Goal: Information Seeking & Learning: Learn about a topic

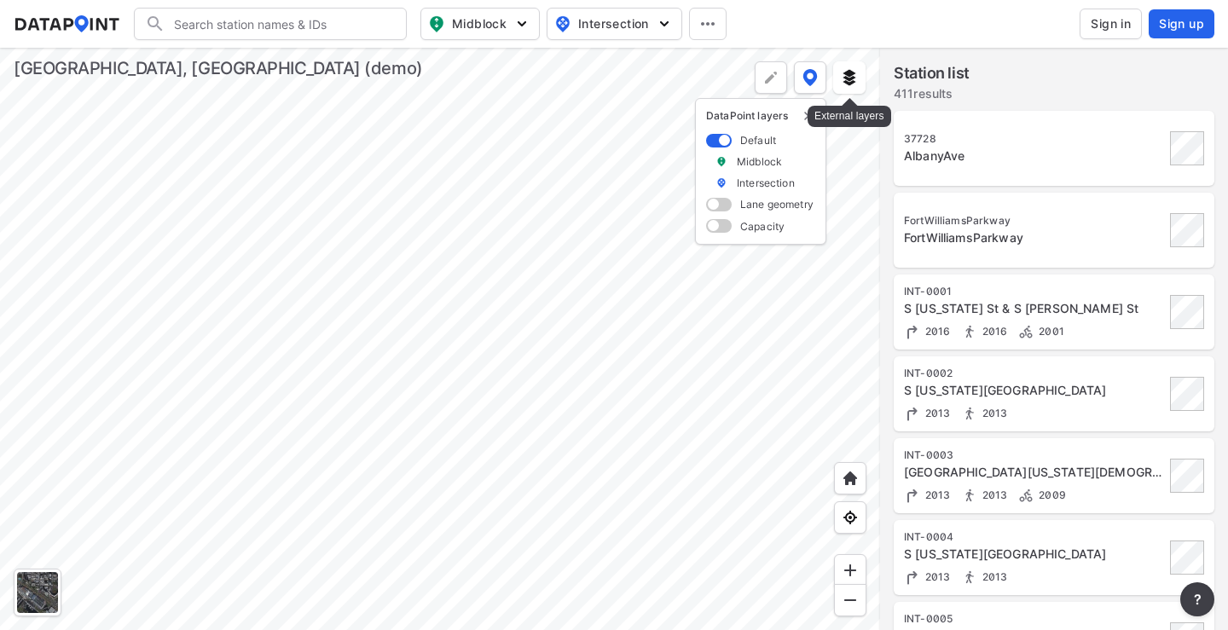
click at [856, 72] on img at bounding box center [849, 77] width 17 height 17
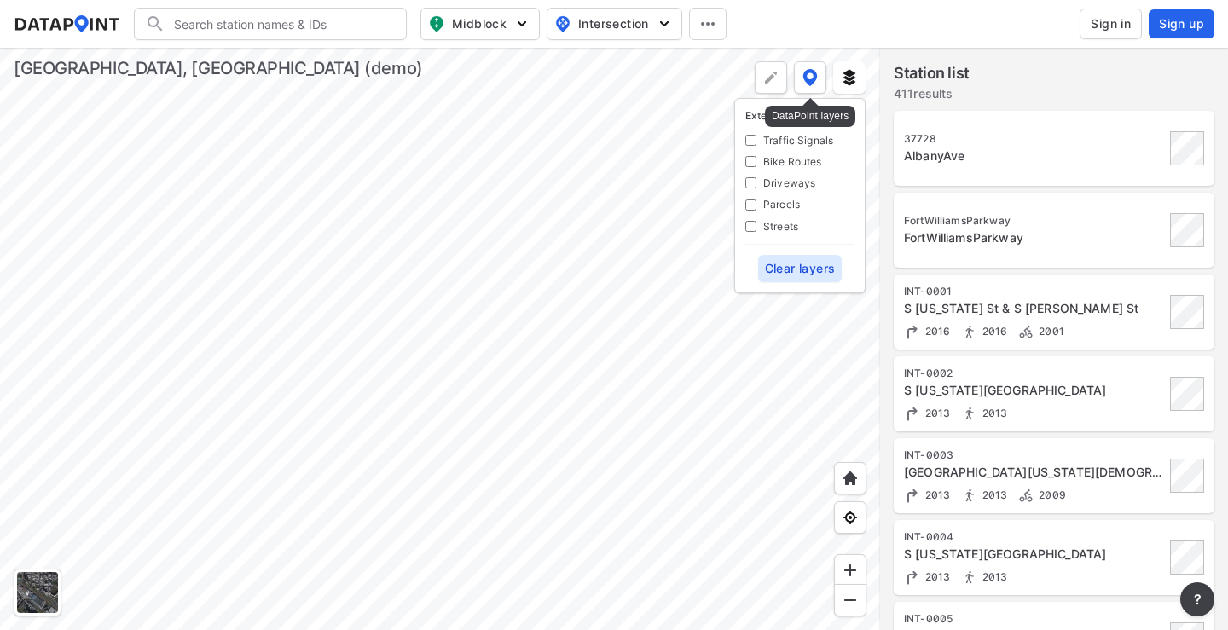
click at [814, 71] on img at bounding box center [810, 77] width 15 height 17
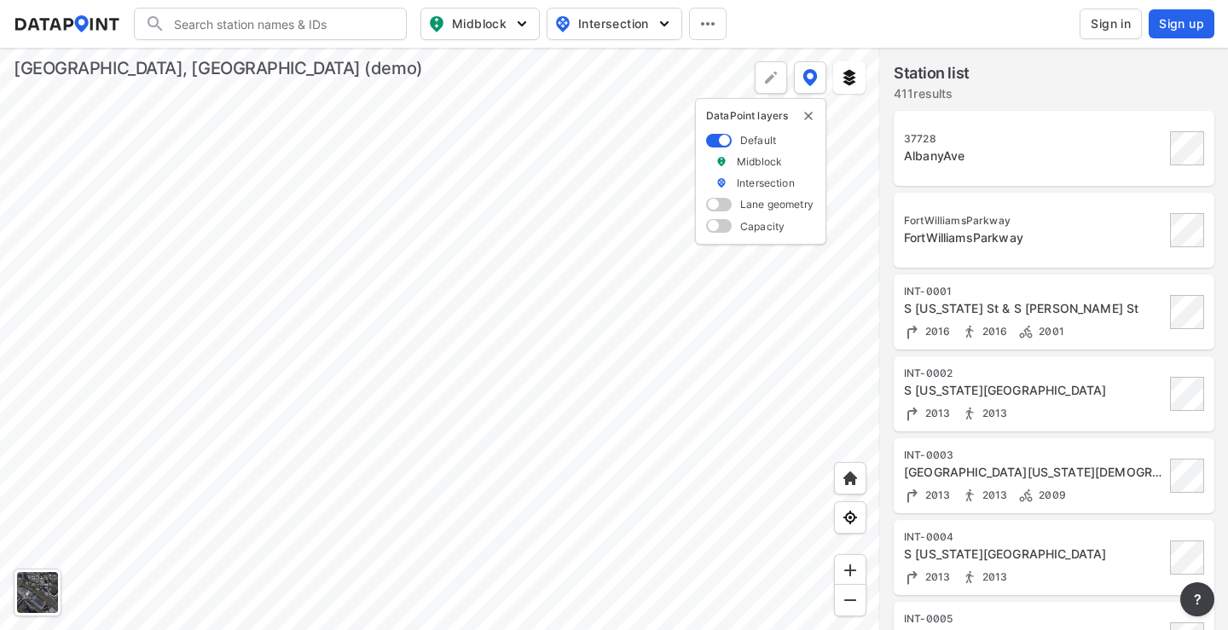
click at [552, 238] on div at bounding box center [440, 339] width 880 height 582
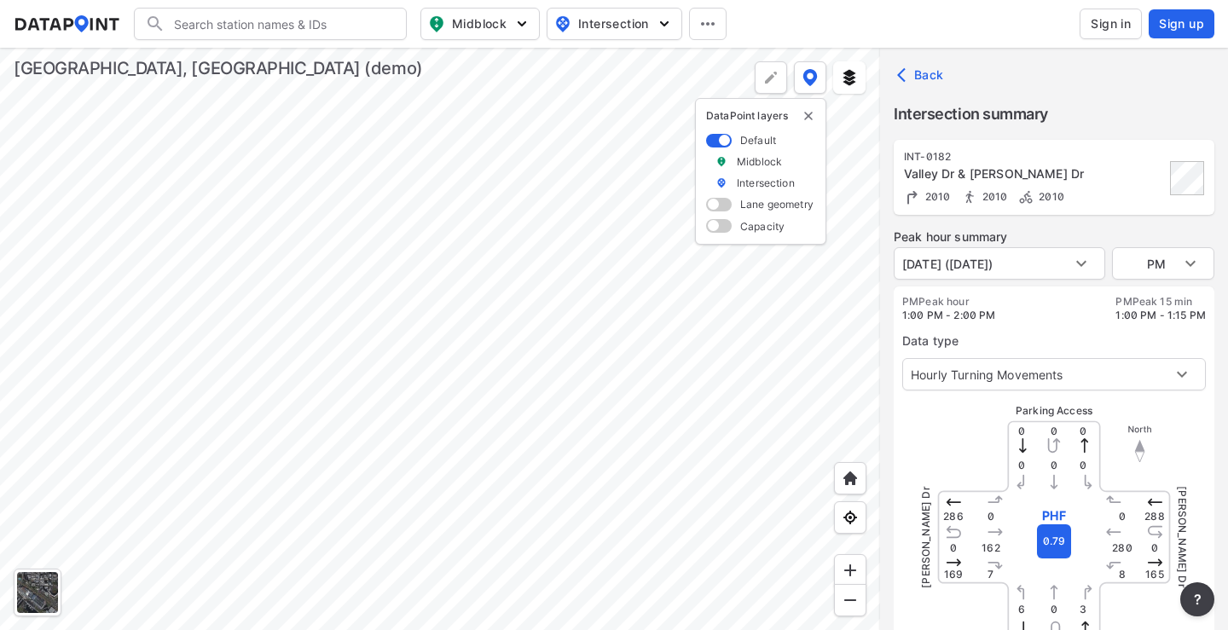
click at [626, 291] on div at bounding box center [440, 339] width 880 height 582
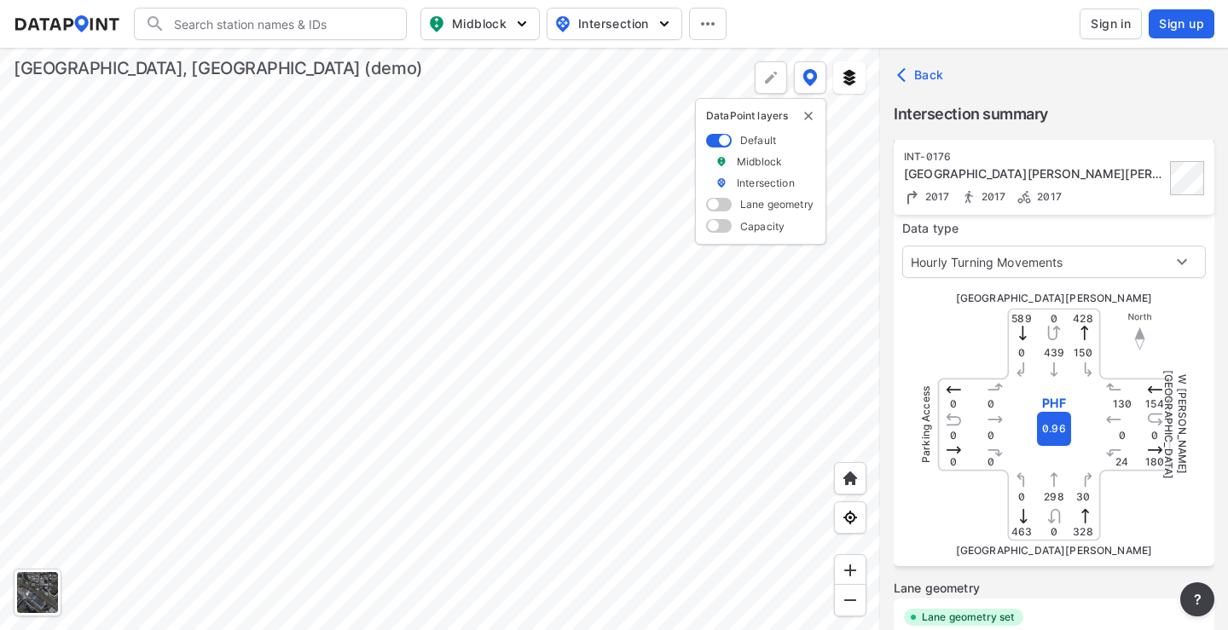
scroll to position [114, 0]
click at [1048, 270] on body "Search Please enter a search term. Midblock Intersection Dates Sign in Sign up …" at bounding box center [614, 315] width 1228 height 630
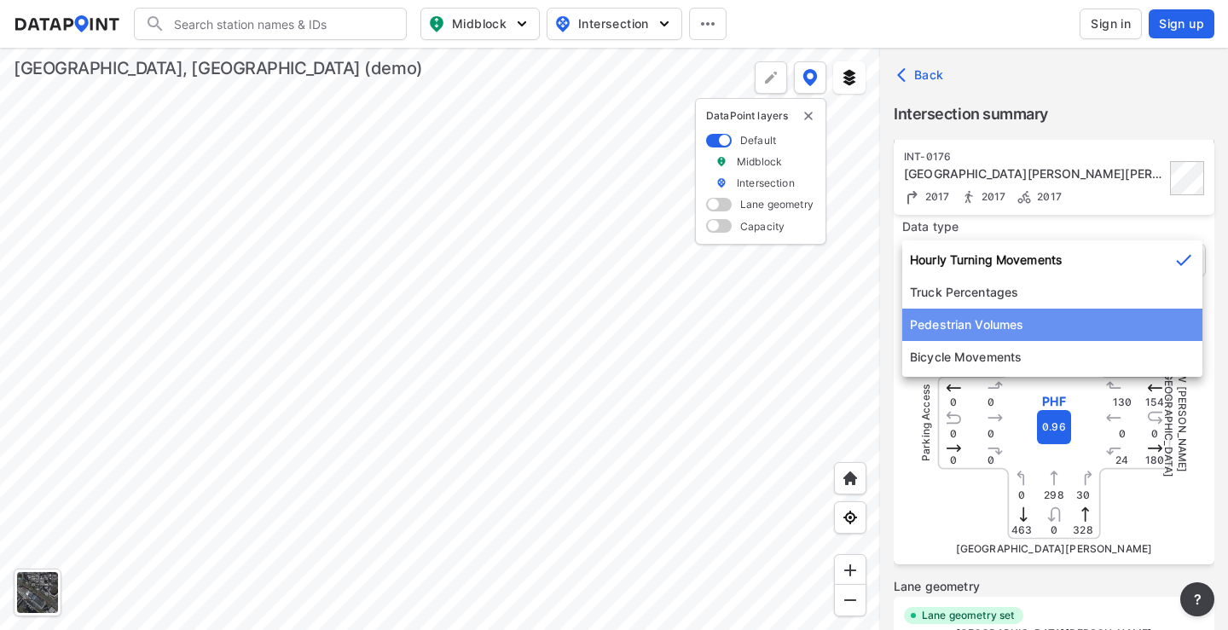
click at [1027, 317] on li "Pedestrian Volumes" at bounding box center [1052, 325] width 300 height 32
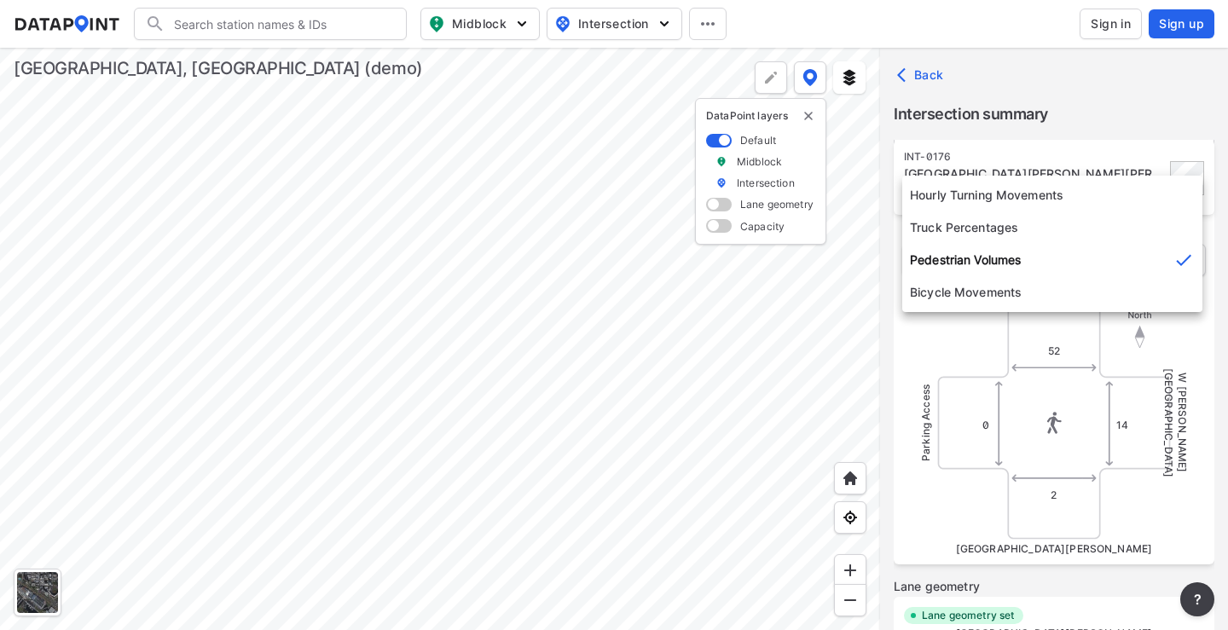
click at [1045, 268] on body "Search Please enter a search term. Midblock Intersection Dates Sign in Sign up …" at bounding box center [614, 315] width 1228 height 630
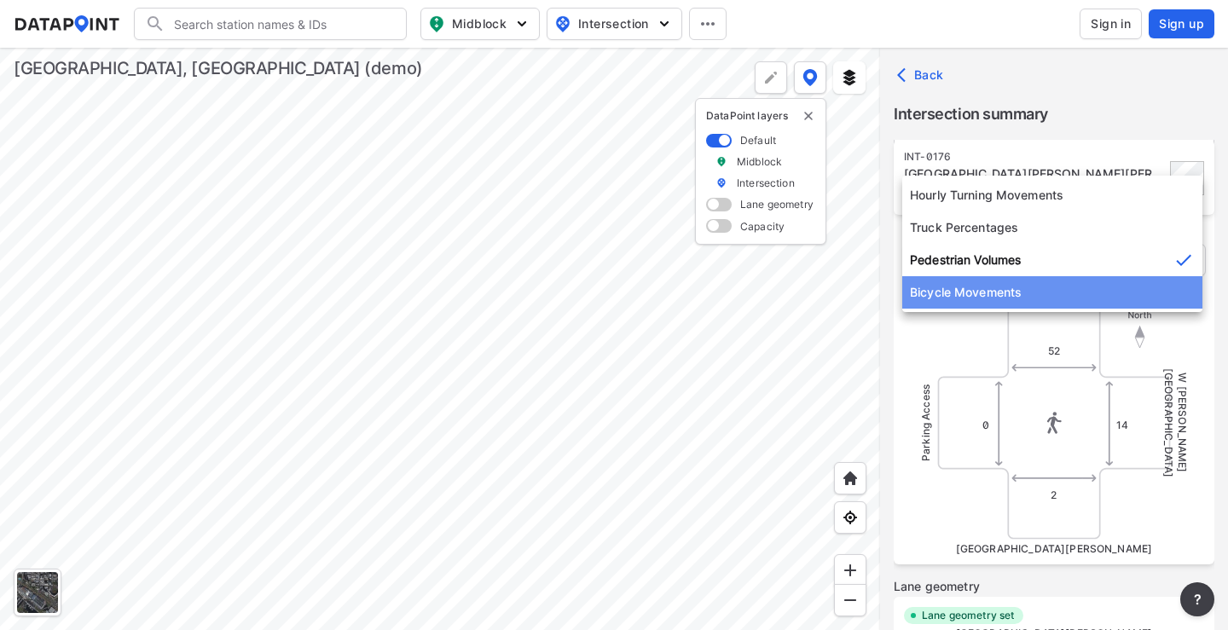
click at [1033, 290] on li "Bicycle Movements" at bounding box center [1052, 292] width 300 height 32
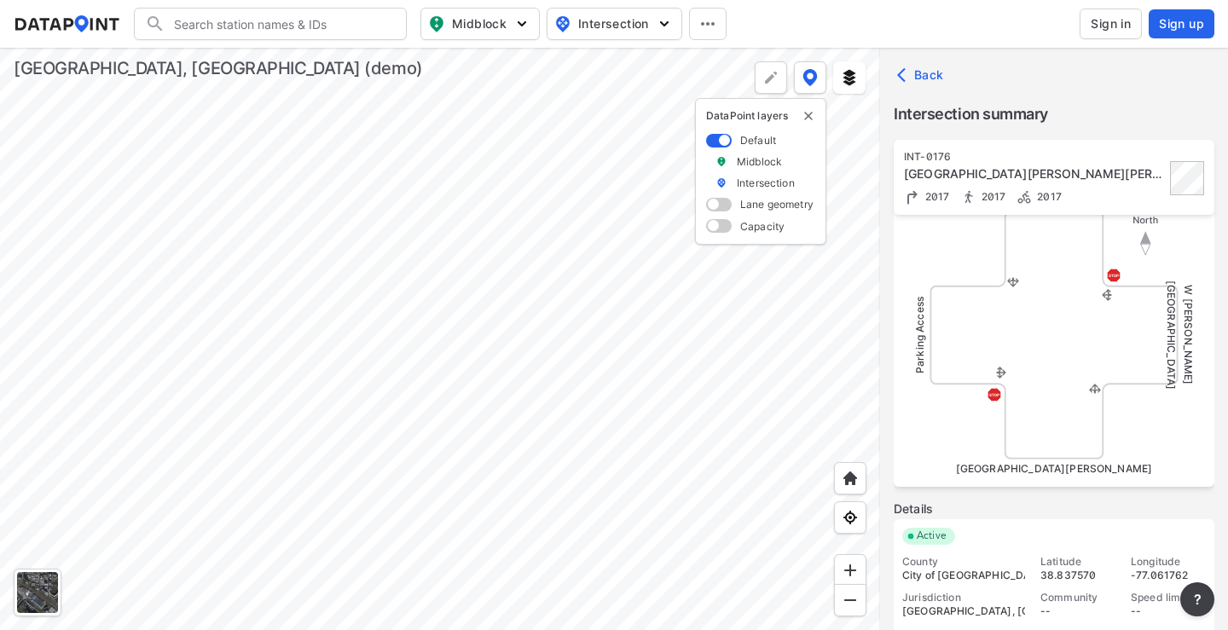
scroll to position [0, 0]
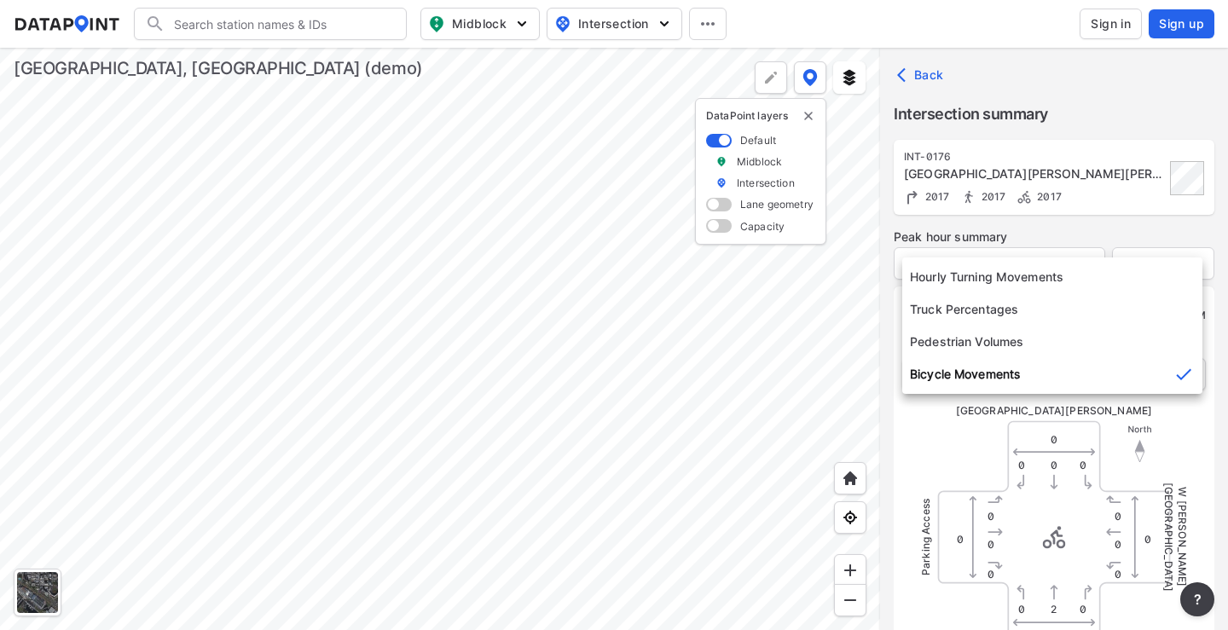
click at [1056, 360] on body "Search Please enter a search term. Midblock Intersection Dates Sign in Sign up …" at bounding box center [614, 315] width 1228 height 630
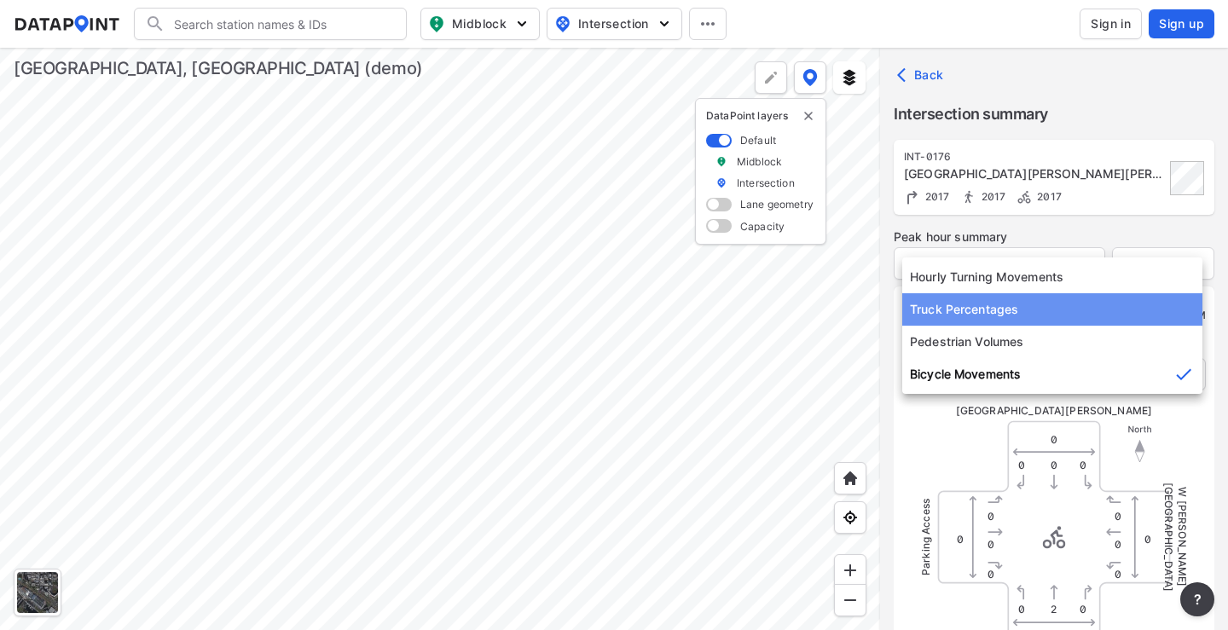
click at [998, 293] on li "Truck Percentages" at bounding box center [1052, 309] width 300 height 32
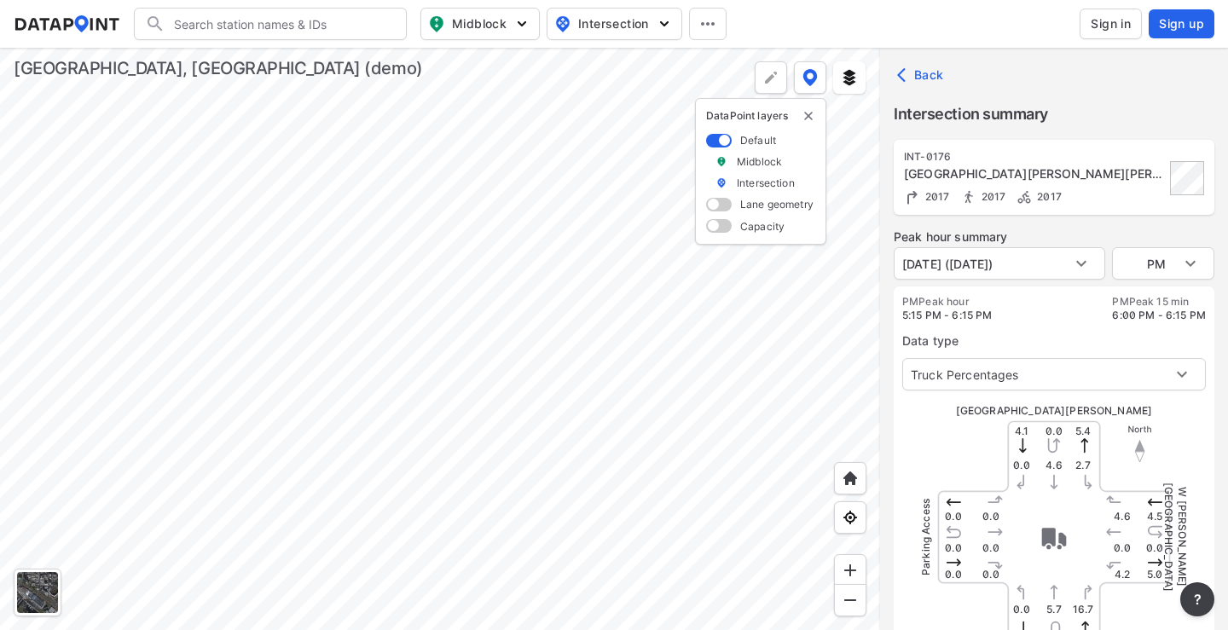
click at [992, 394] on div "PM Peak hour 5:15 PM - 6:15 PM PM Peak 15 min 6:00 PM - 6:15 PM Data type Truck…" at bounding box center [1054, 483] width 321 height 392
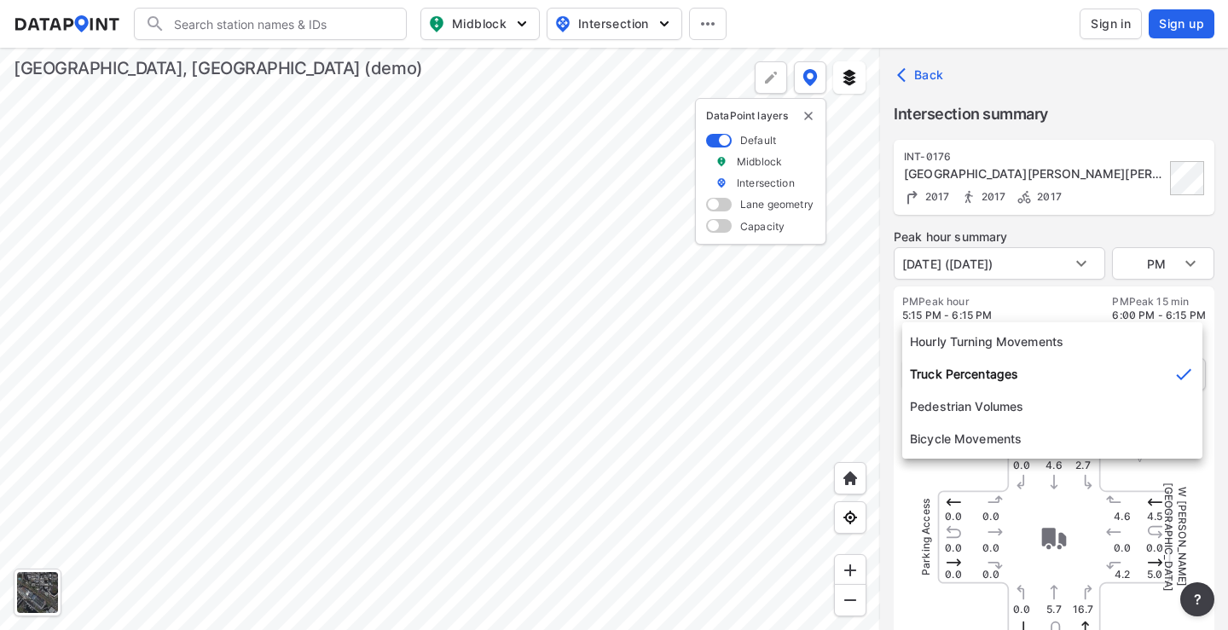
click at [984, 382] on body "Search Please enter a search term. Midblock Intersection Dates Sign in Sign up …" at bounding box center [614, 315] width 1228 height 630
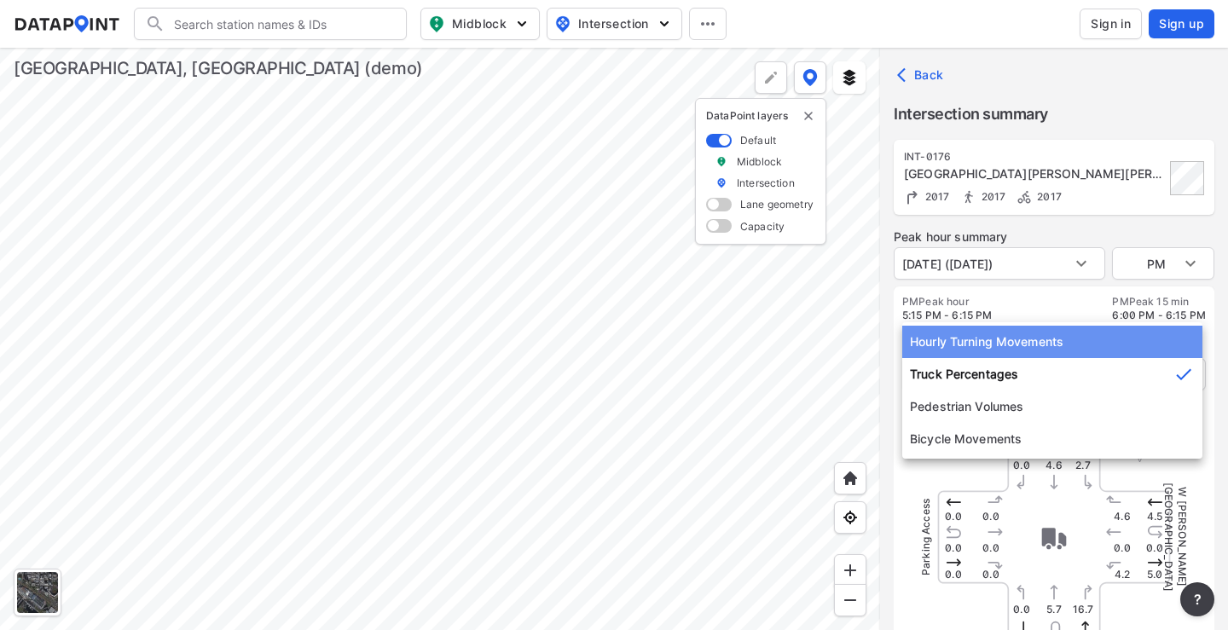
click at [989, 352] on li "Hourly Turning Movements" at bounding box center [1052, 342] width 300 height 32
type input "0"
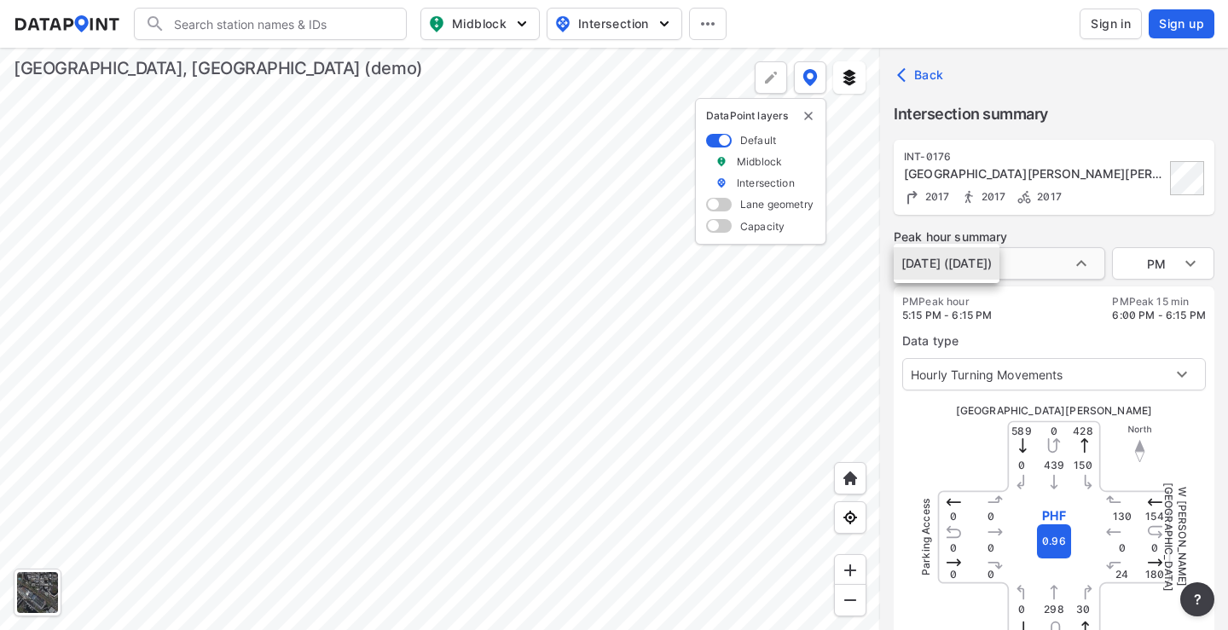
click at [1089, 260] on body "Search Please enter a search term. Midblock Intersection Dates Sign in Sign up …" at bounding box center [614, 315] width 1228 height 630
click at [1127, 269] on div at bounding box center [614, 315] width 1228 height 630
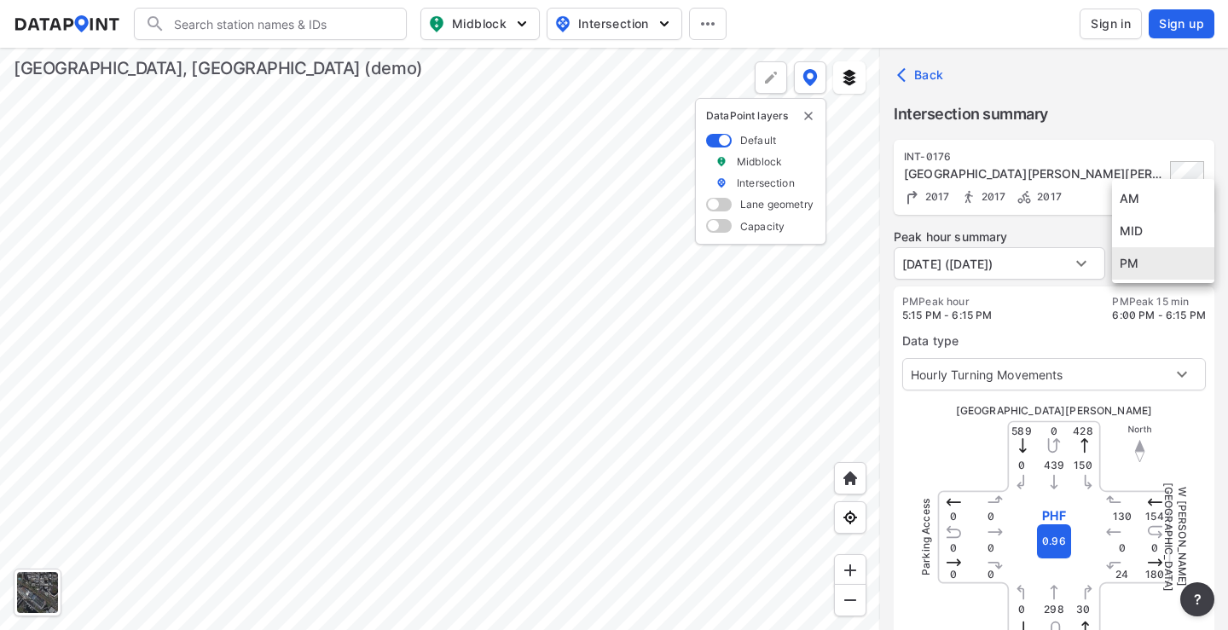
click at [1127, 269] on body "Search Please enter a search term. Midblock Intersection Dates Sign in Sign up …" at bounding box center [614, 315] width 1228 height 630
click at [1127, 269] on li "PM" at bounding box center [1163, 263] width 102 height 32
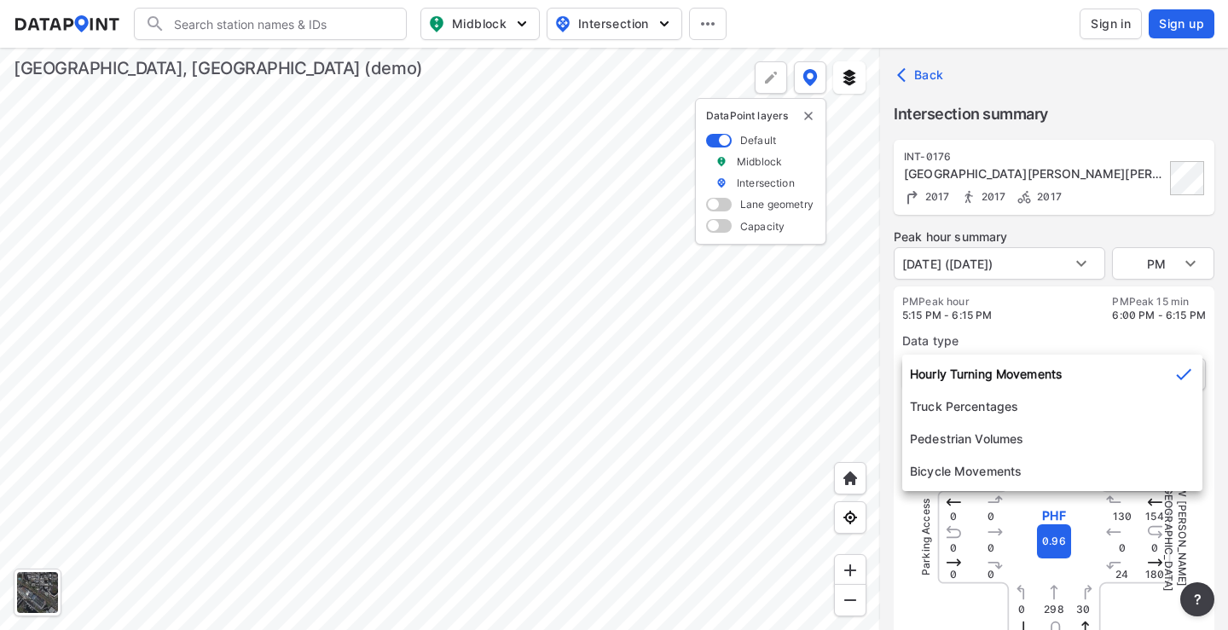
click at [936, 375] on body "Search Please enter a search term. Midblock Intersection Dates Sign in Sign up …" at bounding box center [614, 315] width 1228 height 630
click at [936, 375] on li "Hourly Turning Movements" at bounding box center [1052, 374] width 300 height 32
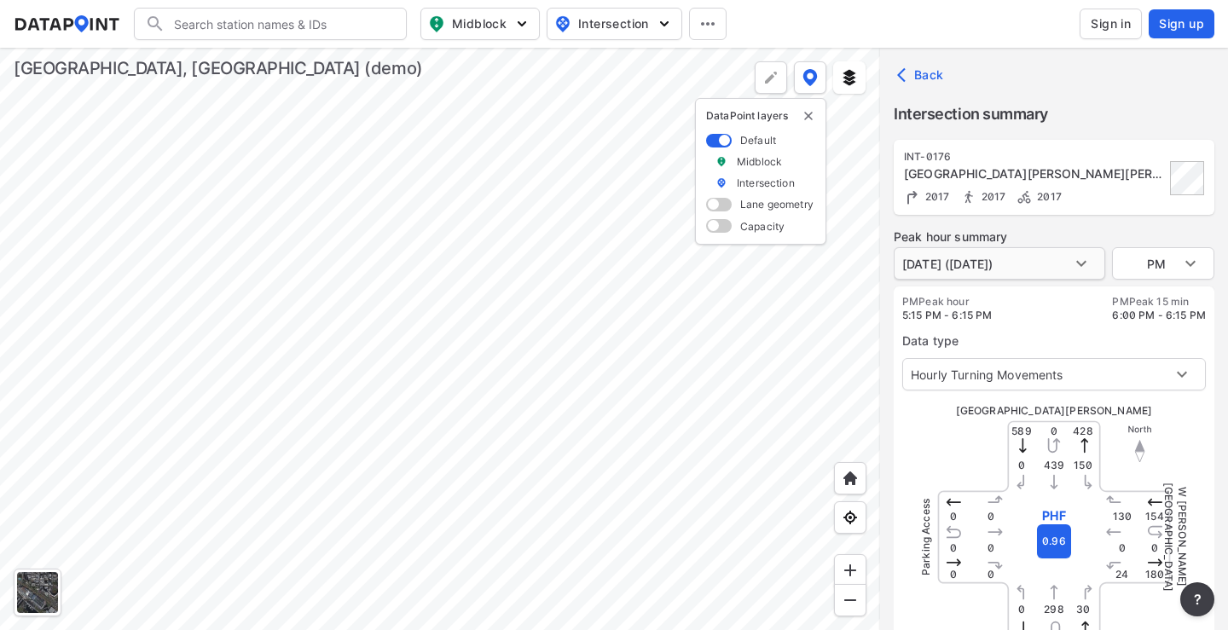
click at [1048, 268] on body "Search Please enter a search term. Midblock Intersection Dates Sign in Sign up …" at bounding box center [614, 315] width 1228 height 630
click at [1064, 267] on div at bounding box center [614, 315] width 1228 height 630
click at [1090, 263] on body "Search Please enter a search term. Midblock Intersection Dates Sign in Sign up …" at bounding box center [614, 315] width 1228 height 630
click at [1092, 263] on div at bounding box center [614, 315] width 1228 height 630
click at [1165, 262] on body "Search Please enter a search term. Midblock Intersection Dates Sign in Sign up …" at bounding box center [614, 315] width 1228 height 630
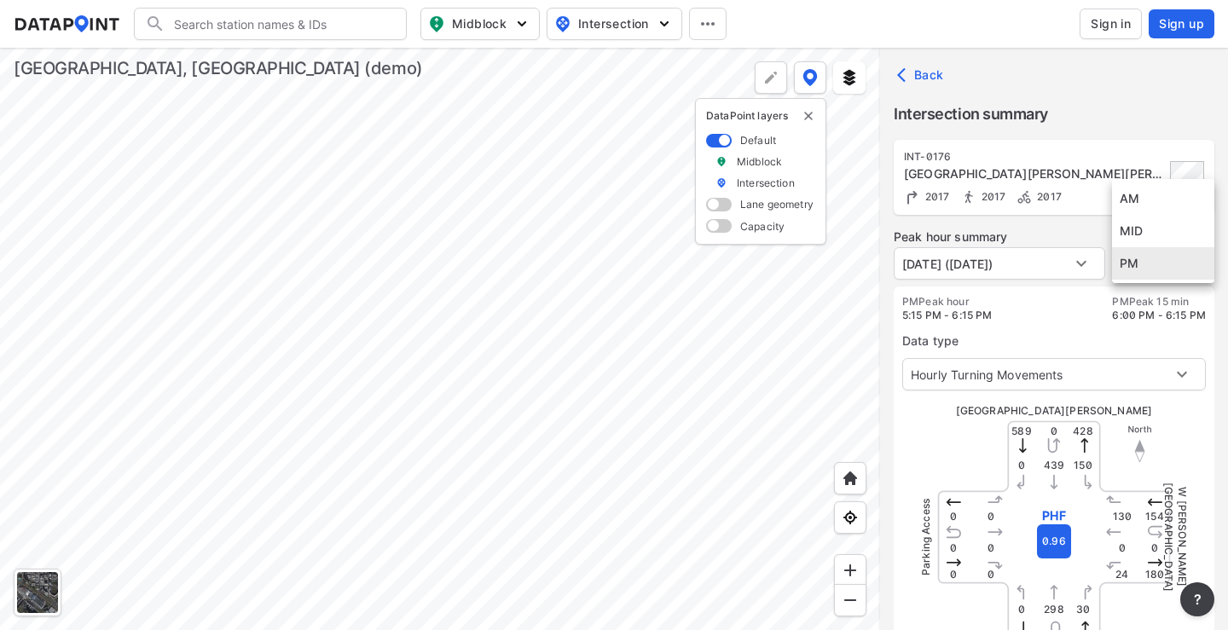
click at [1165, 262] on li "PM" at bounding box center [1163, 263] width 102 height 32
click at [547, 280] on div at bounding box center [440, 339] width 880 height 582
click at [672, 17] on img "button" at bounding box center [664, 23] width 17 height 17
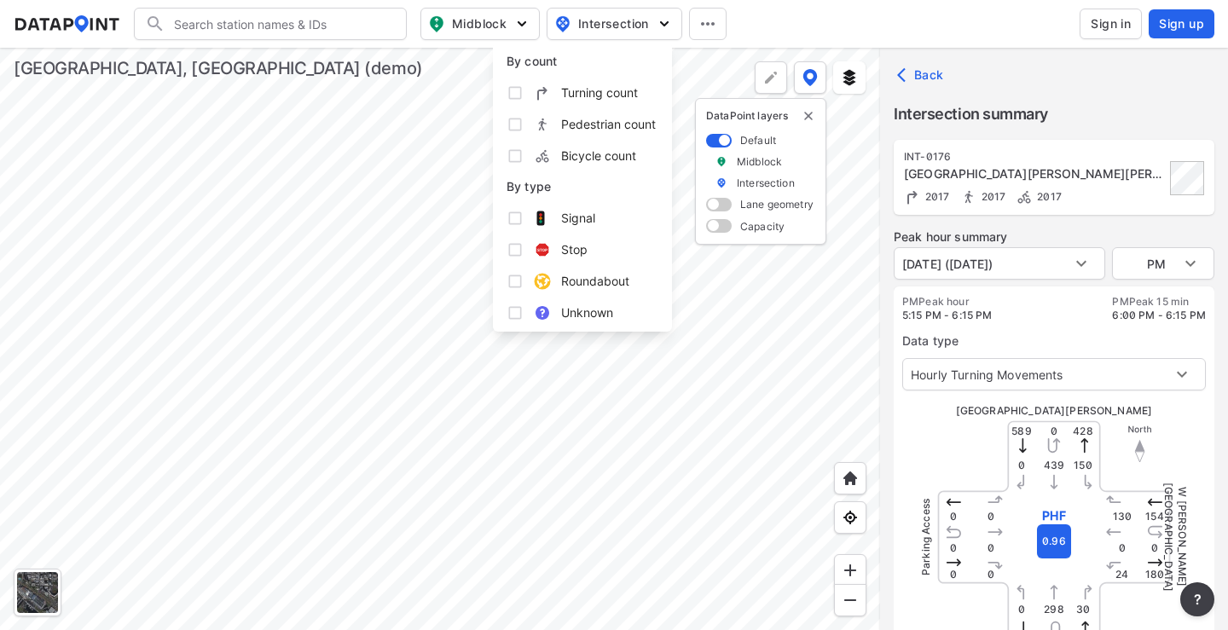
click at [617, 34] on button "Intersection" at bounding box center [615, 24] width 136 height 32
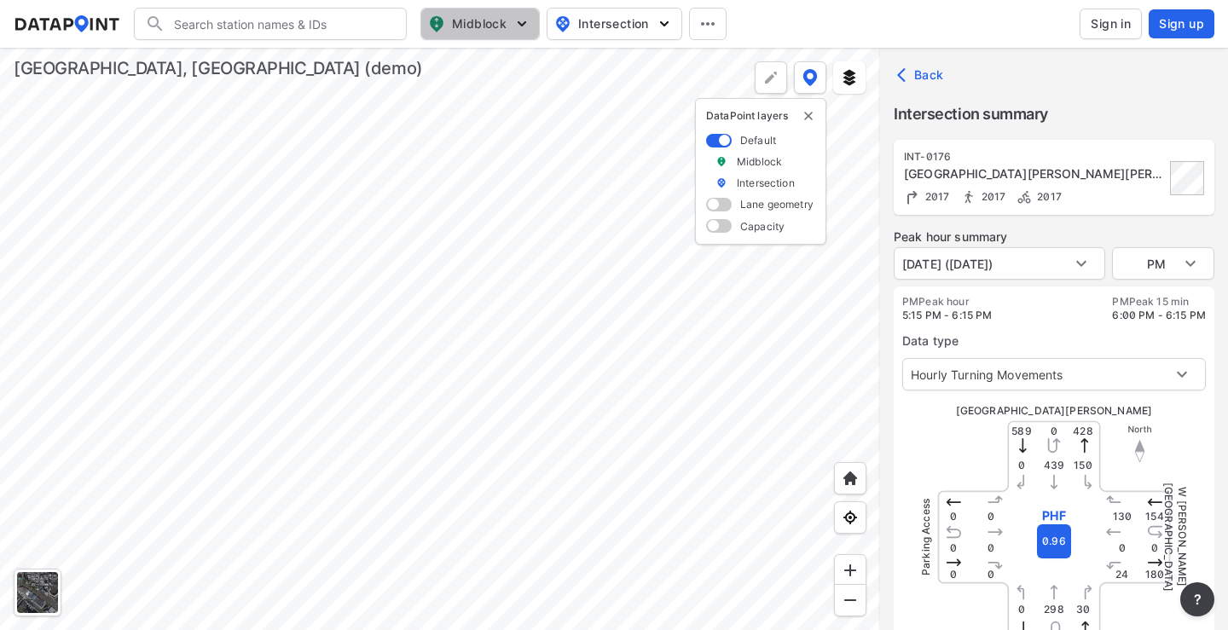
click at [508, 33] on span "Midblock" at bounding box center [478, 24] width 101 height 20
click at [683, 26] on div "Search Please enter a search term. Midblock Intersection Dates Sign in Sign up" at bounding box center [614, 24] width 1201 height 32
click at [704, 26] on icon at bounding box center [708, 24] width 20 height 20
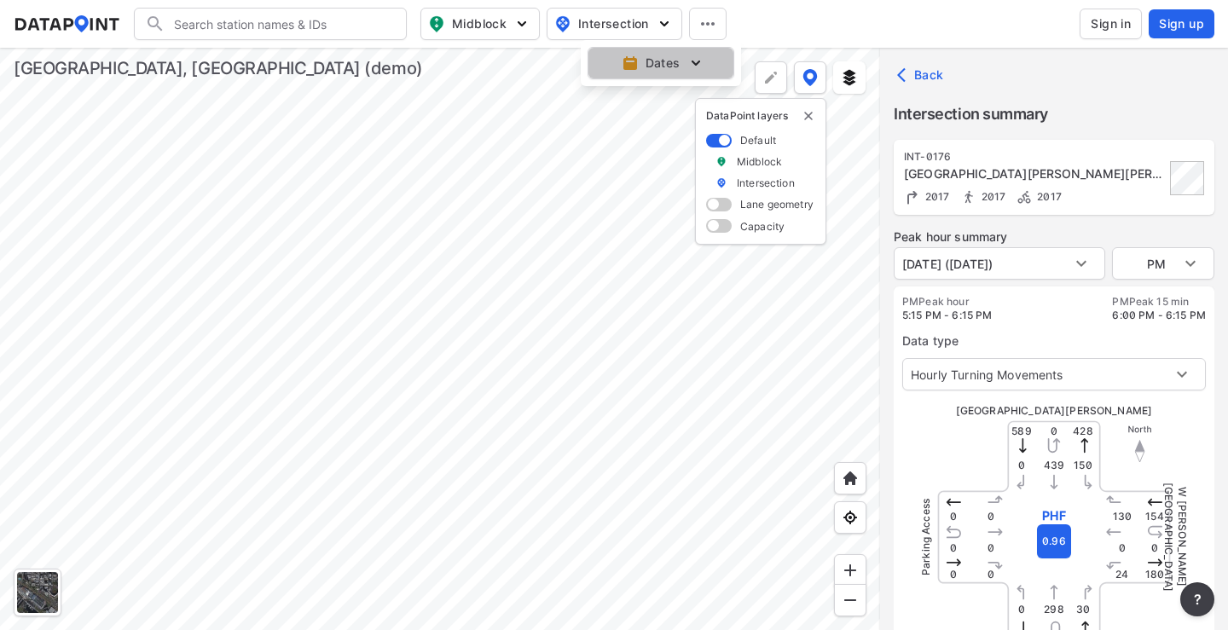
click at [680, 69] on span "Dates" at bounding box center [662, 63] width 121 height 17
click at [616, 113] on button "button" at bounding box center [613, 103] width 78 height 32
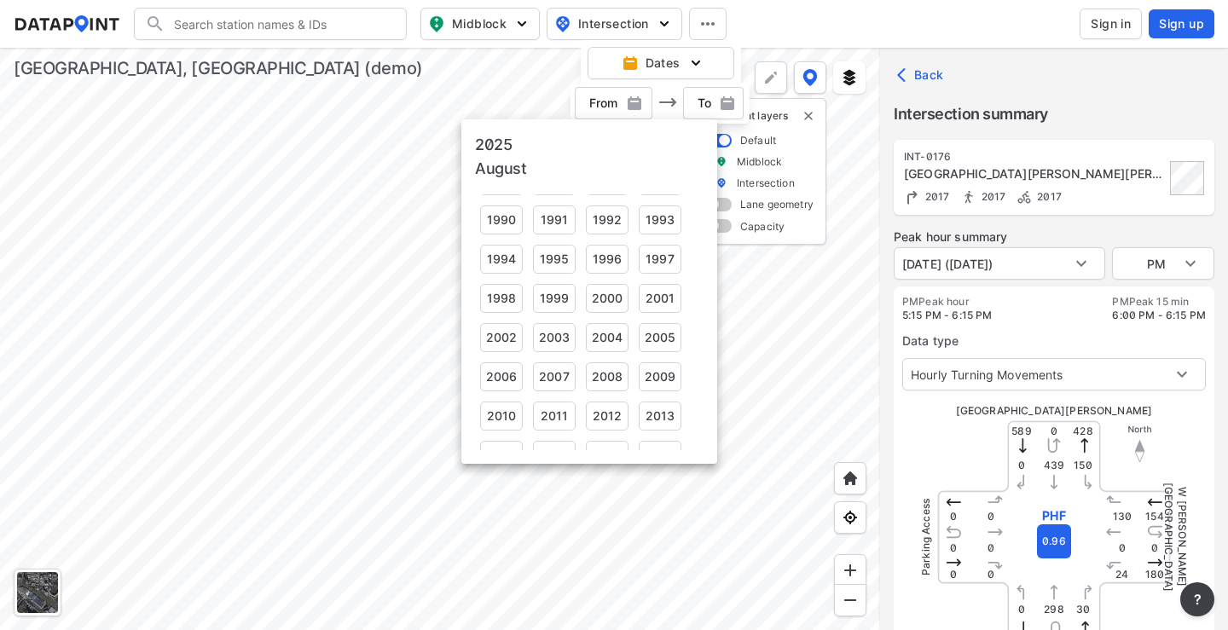
scroll to position [84, 0]
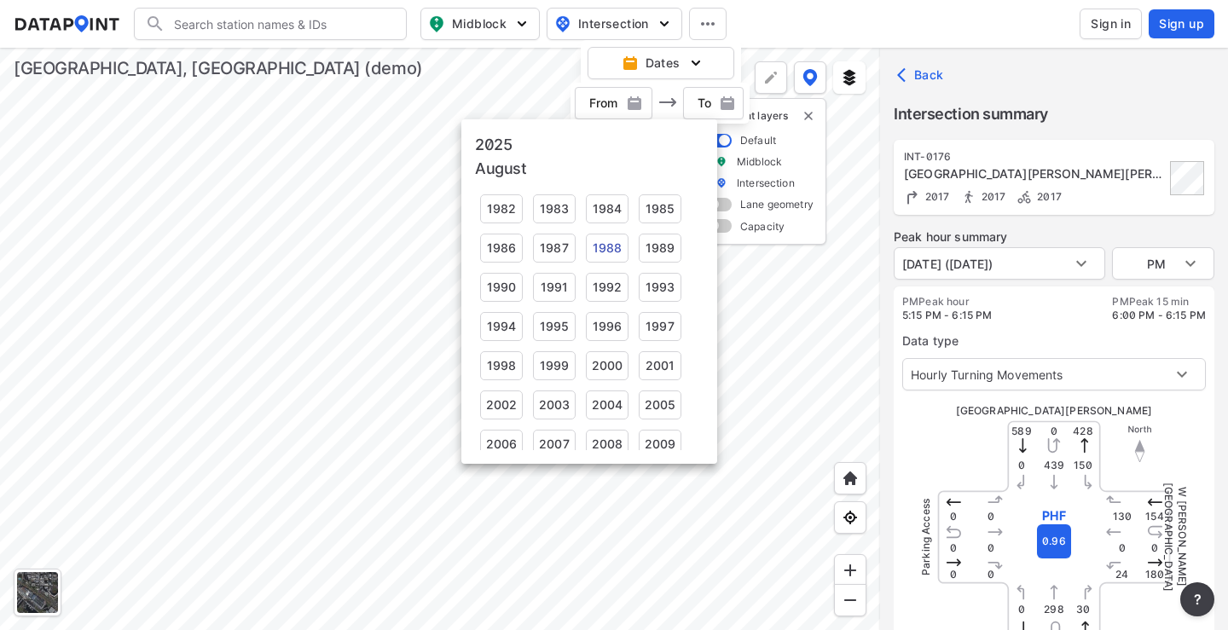
click at [605, 247] on div "1988" at bounding box center [607, 248] width 43 height 29
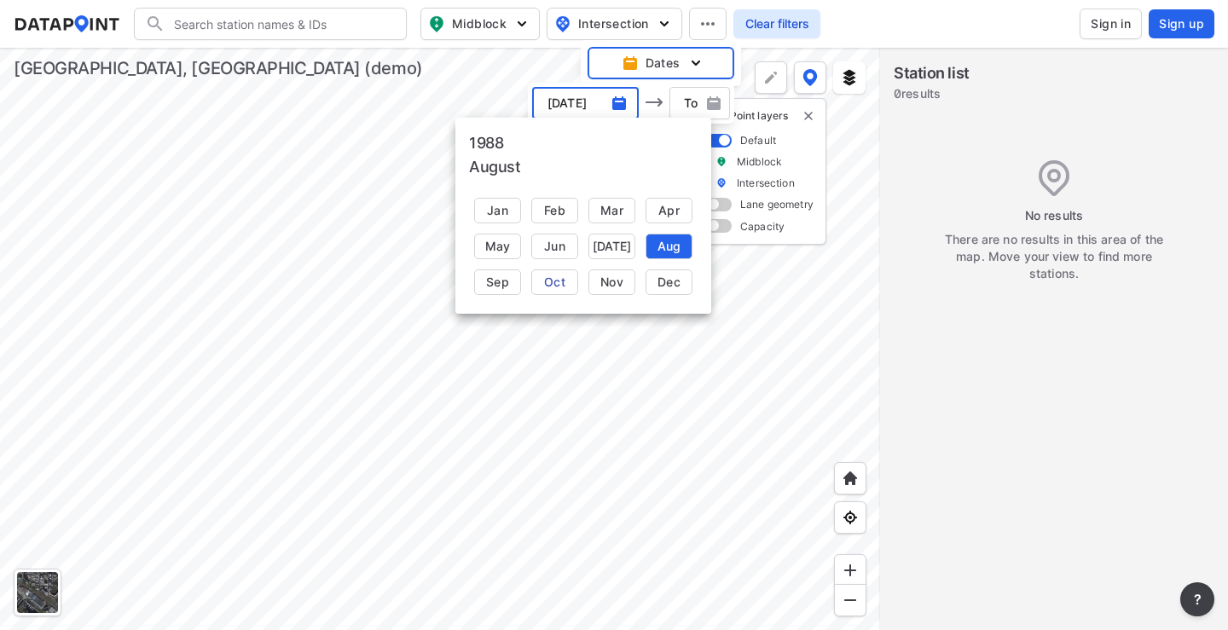
click at [559, 276] on div "Oct" at bounding box center [554, 283] width 47 height 26
type input "[DATE]"
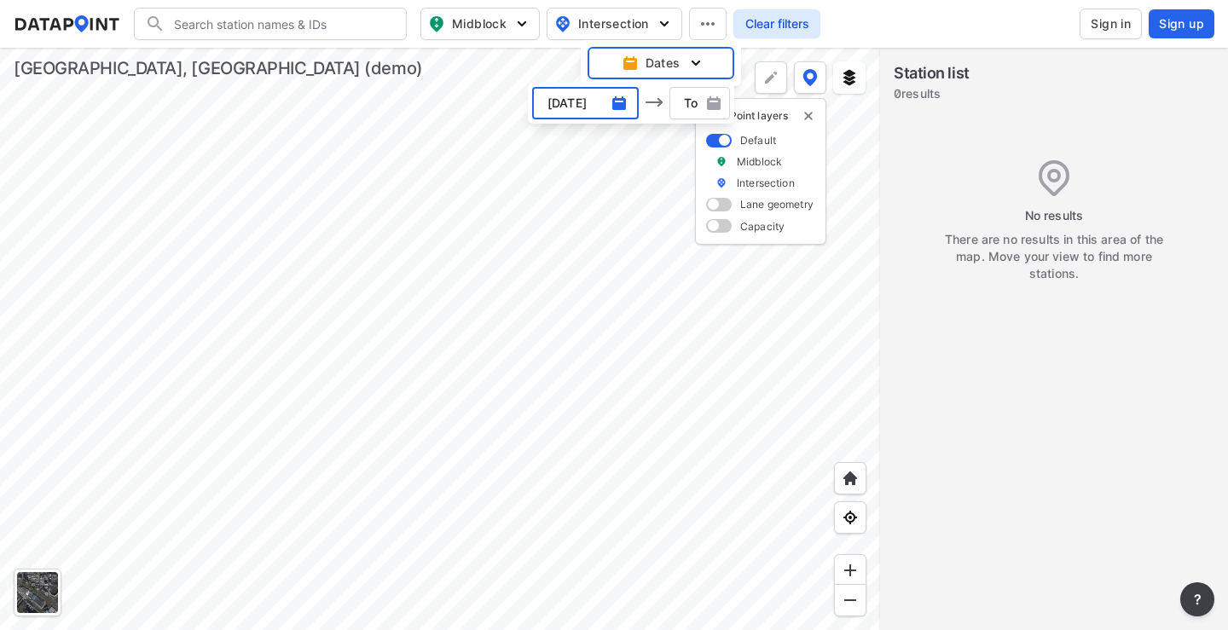
click at [719, 103] on img "button" at bounding box center [713, 103] width 17 height 17
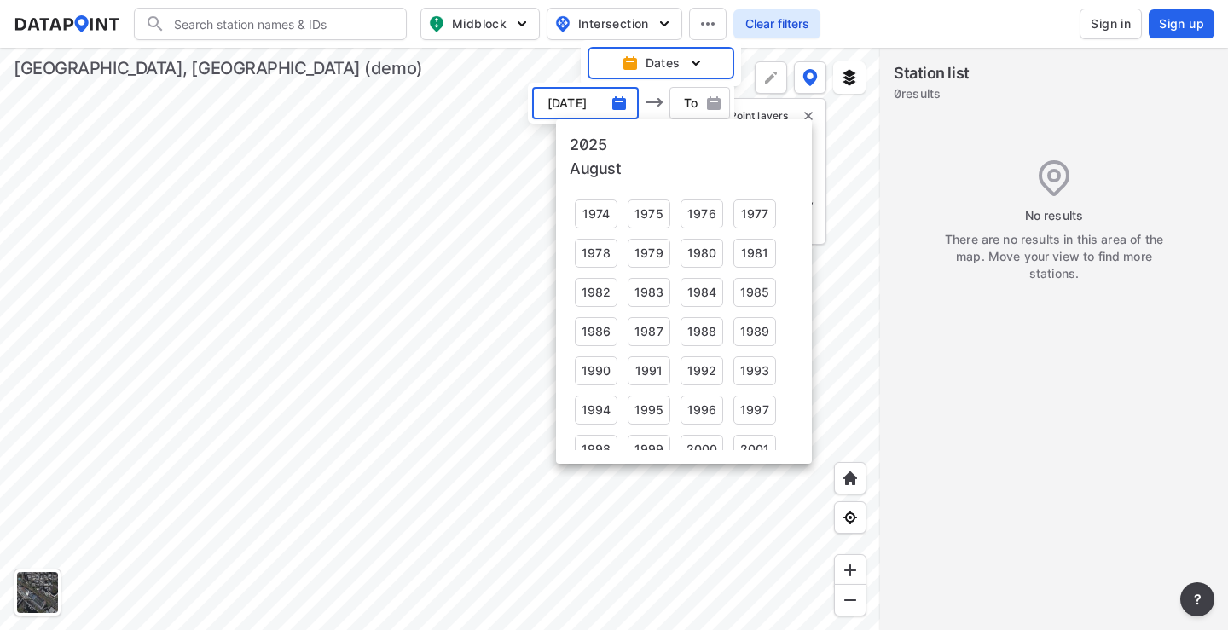
scroll to position [254, 0]
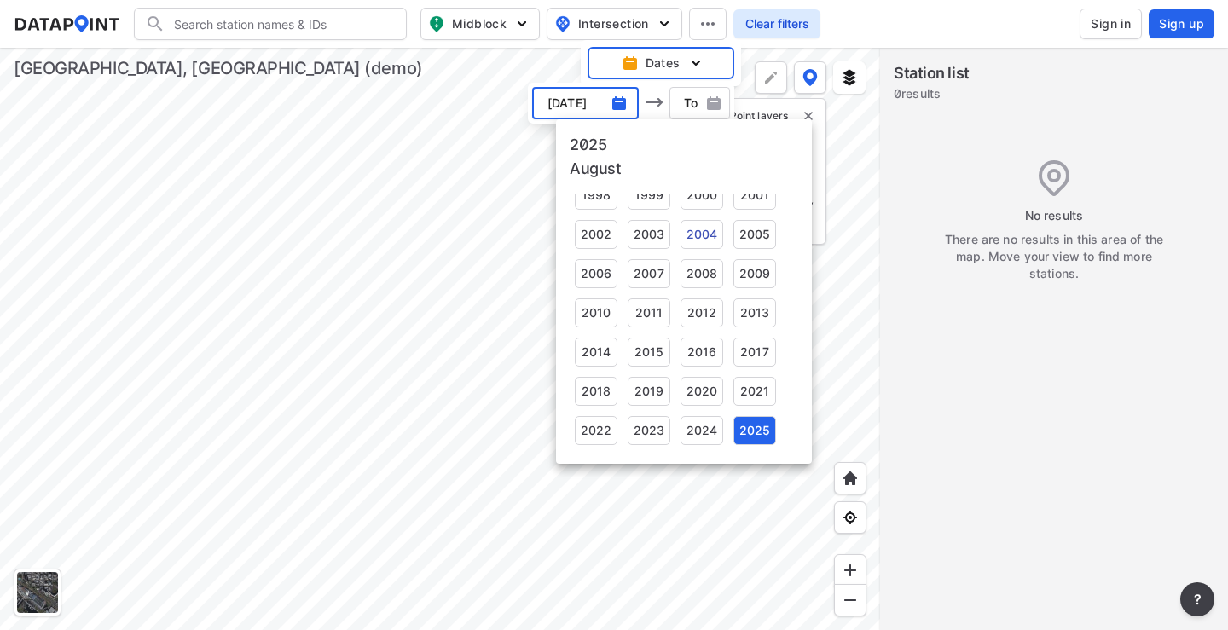
click at [704, 227] on div "2004" at bounding box center [702, 234] width 43 height 29
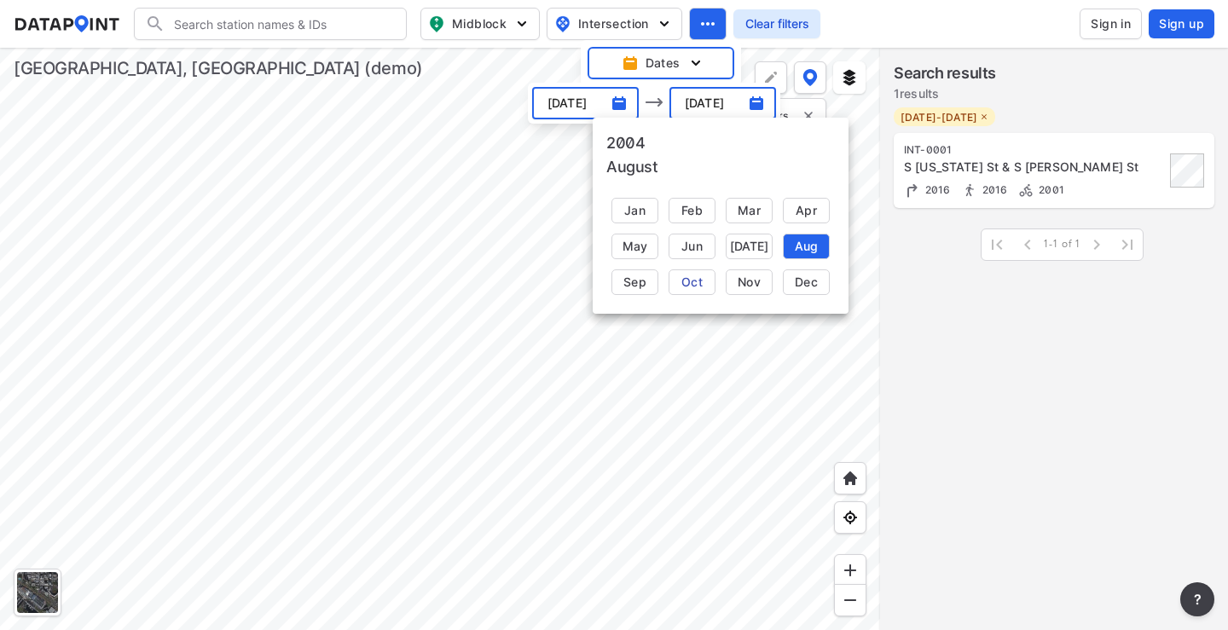
click at [698, 274] on div "Oct" at bounding box center [692, 283] width 47 height 26
type input "[DATE]"
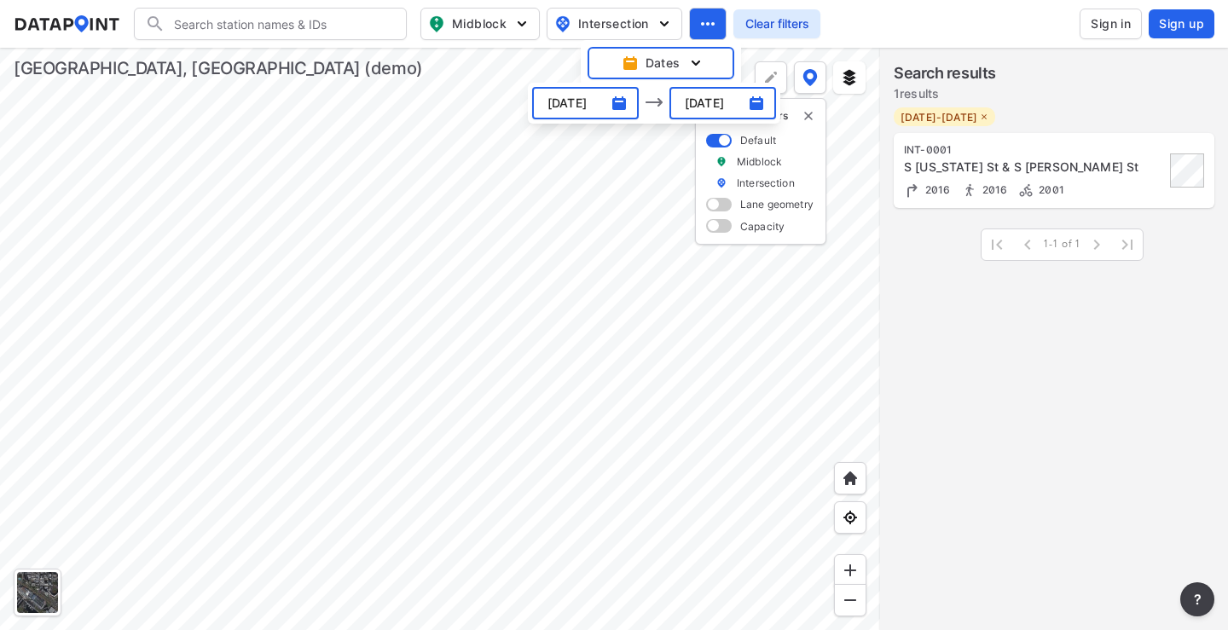
click at [68, 28] on img at bounding box center [67, 23] width 107 height 17
